Goal: Information Seeking & Learning: Learn about a topic

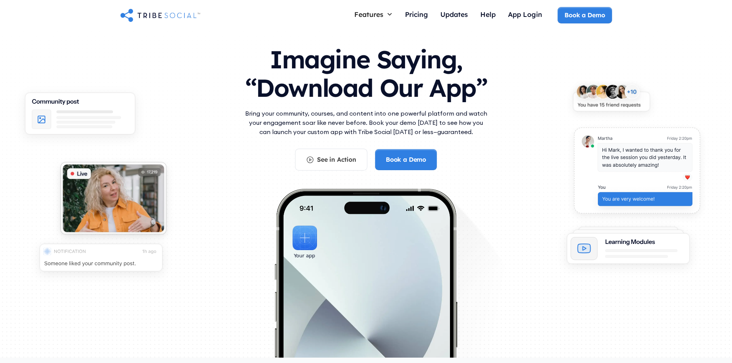
scroll to position [12, 0]
click at [170, 13] on img "home" at bounding box center [160, 14] width 80 height 15
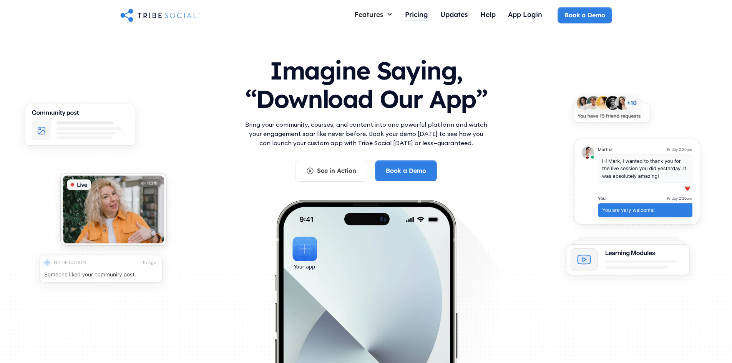
click at [419, 17] on div "Pricing" at bounding box center [416, 14] width 23 height 8
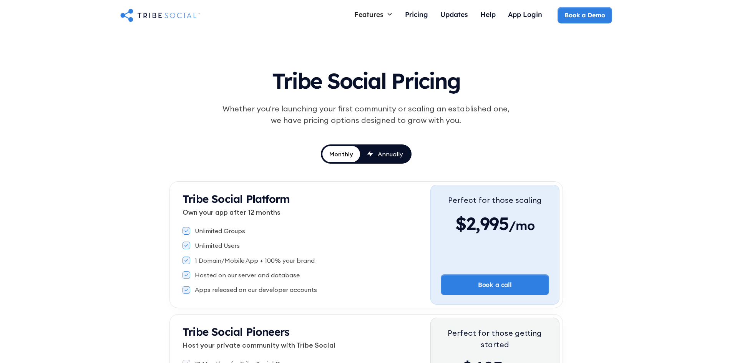
click at [169, 17] on img "home" at bounding box center [160, 14] width 80 height 15
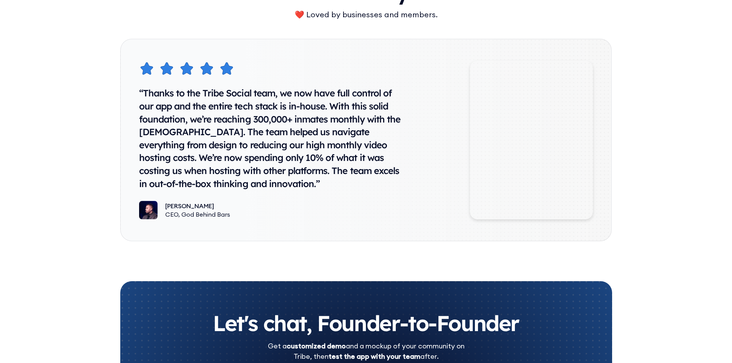
scroll to position [3952, 0]
